Goal: Task Accomplishment & Management: Use online tool/utility

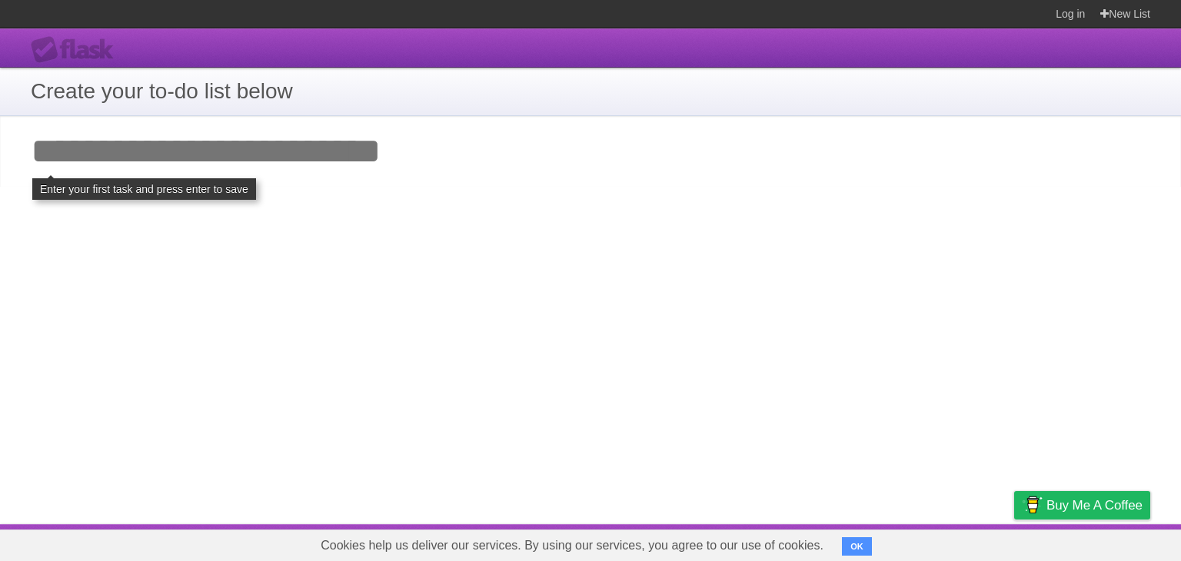
click at [134, 181] on input "Add your first task" at bounding box center [590, 151] width 1181 height 71
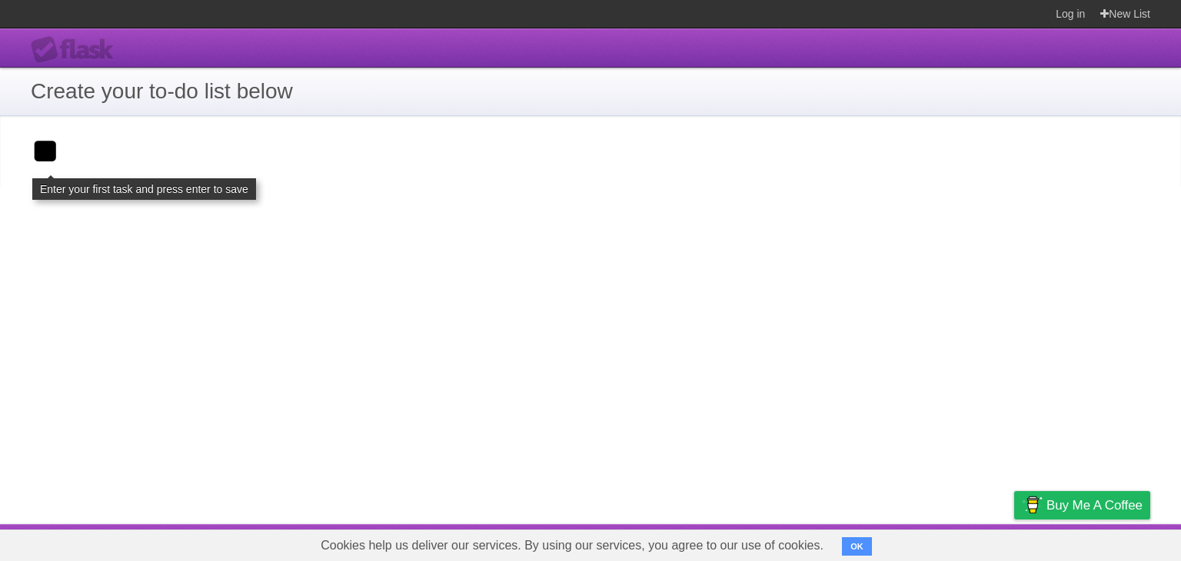
type input "*"
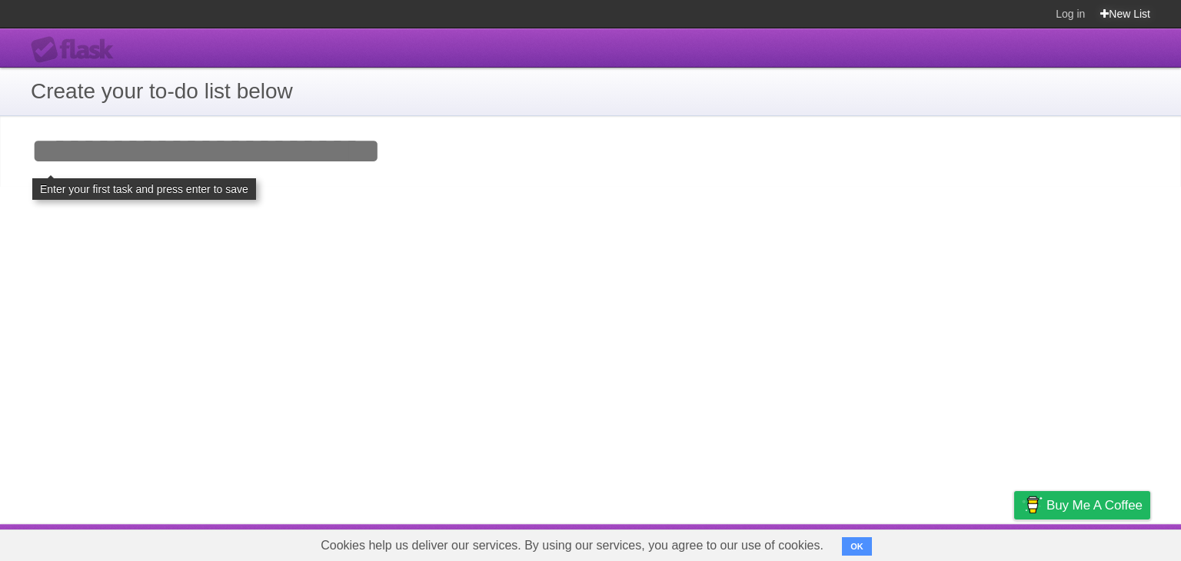
click at [1100, 12] on icon at bounding box center [1104, 14] width 8 height 12
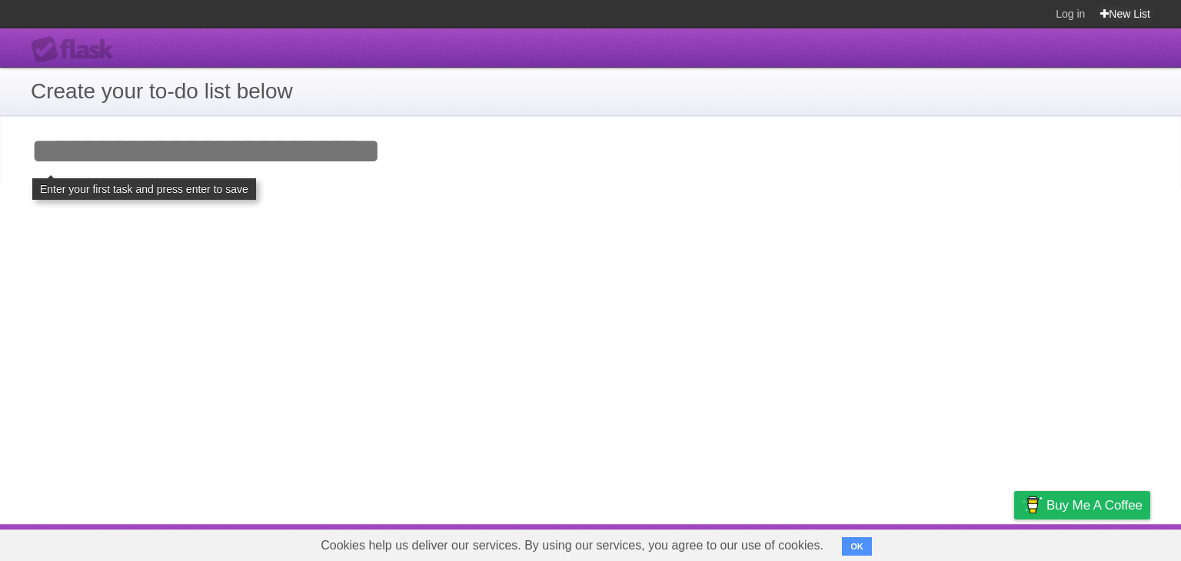
click at [1100, 12] on icon at bounding box center [1104, 14] width 8 height 12
